Goal: Task Accomplishment & Management: Use online tool/utility

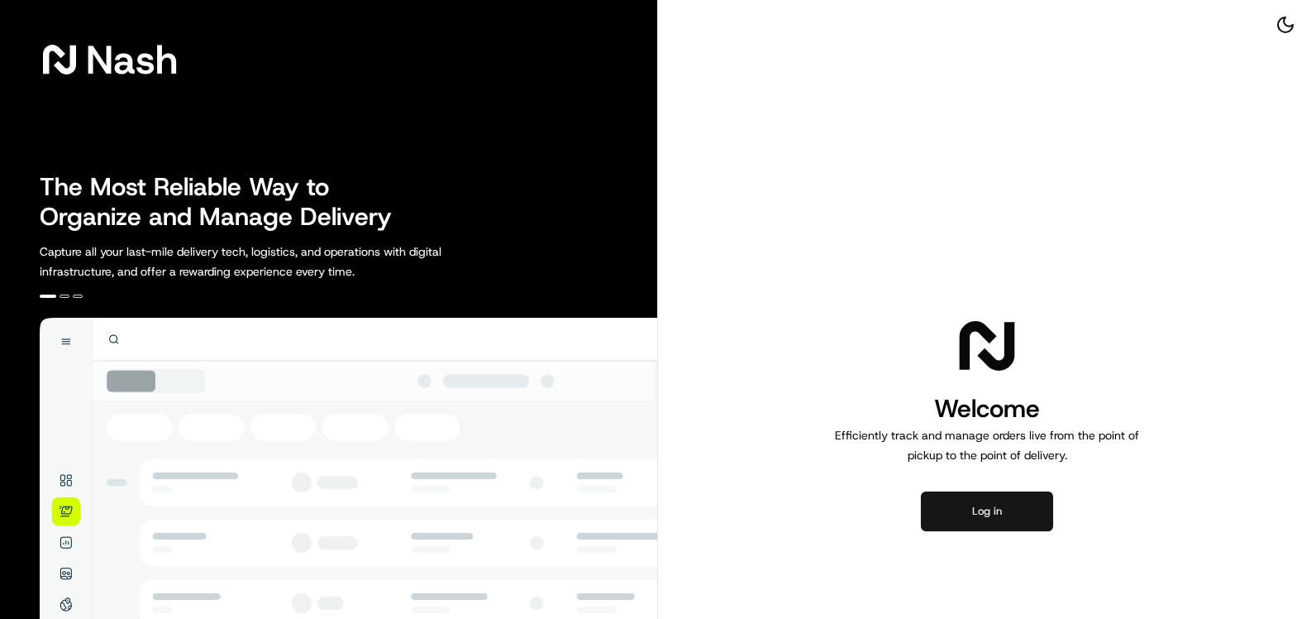
click at [1011, 506] on button "Log in" at bounding box center [987, 511] width 132 height 40
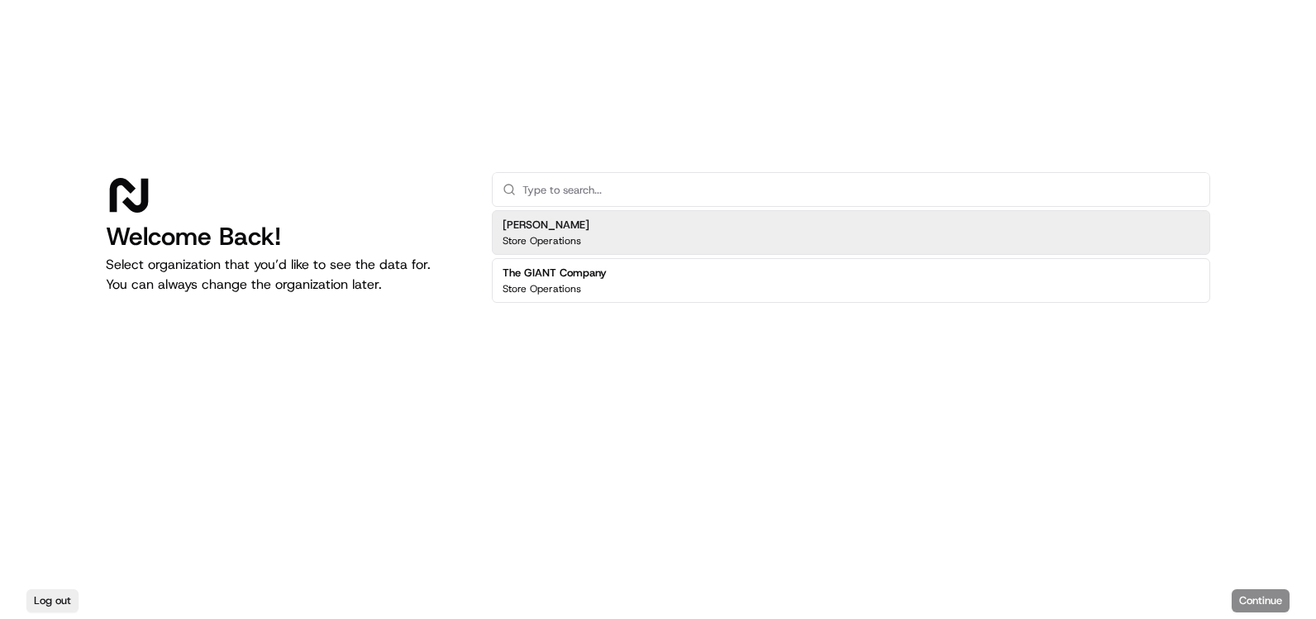
click at [640, 232] on div "[PERSON_NAME] Store Operations" at bounding box center [851, 232] width 719 height 45
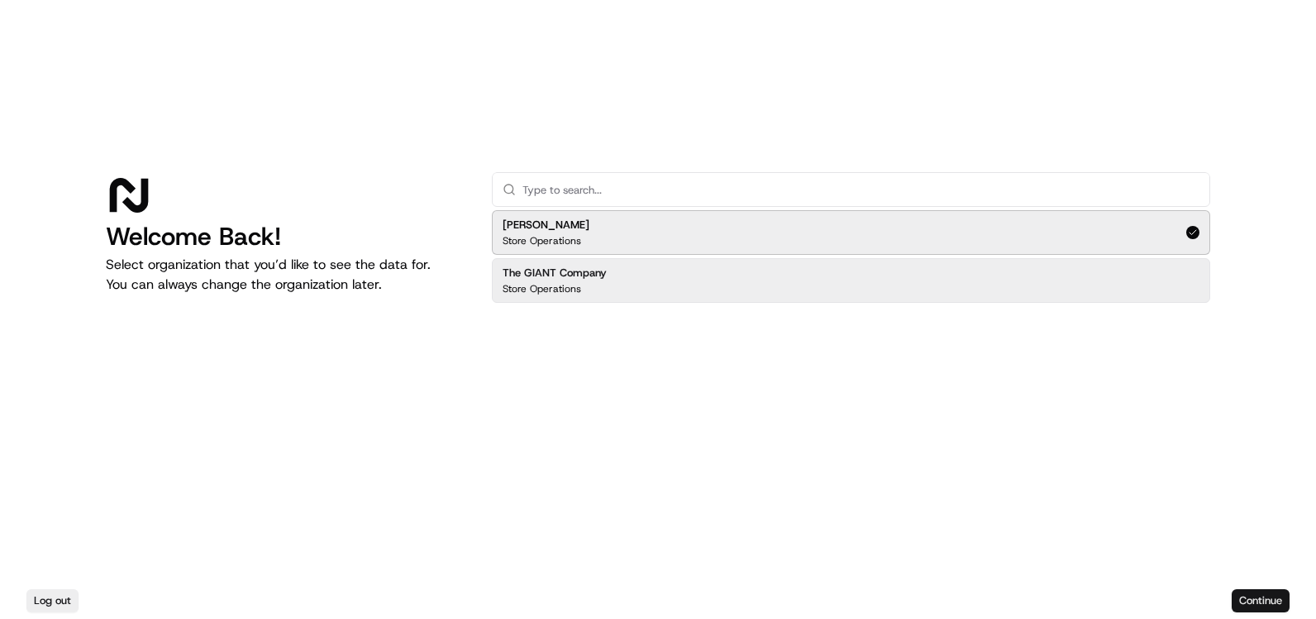
click at [1265, 595] on button "Continue" at bounding box center [1261, 600] width 58 height 23
